Goal: Task Accomplishment & Management: Use online tool/utility

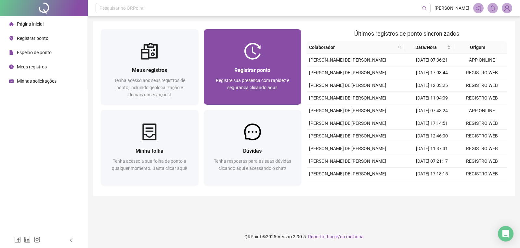
click at [250, 59] on img at bounding box center [252, 51] width 17 height 17
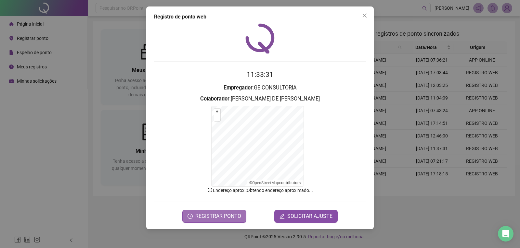
click at [223, 215] on span "REGISTRAR PONTO" at bounding box center [218, 217] width 46 height 8
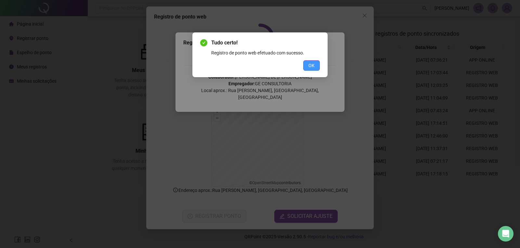
click at [312, 68] on span "OK" at bounding box center [311, 65] width 6 height 7
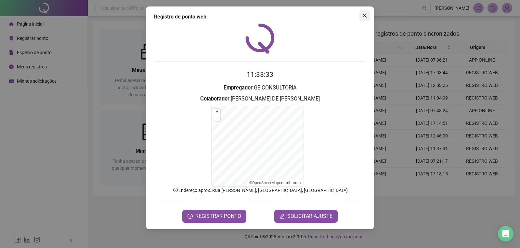
click at [363, 15] on icon "close" at bounding box center [364, 15] width 5 height 5
